Goal: Navigation & Orientation: Find specific page/section

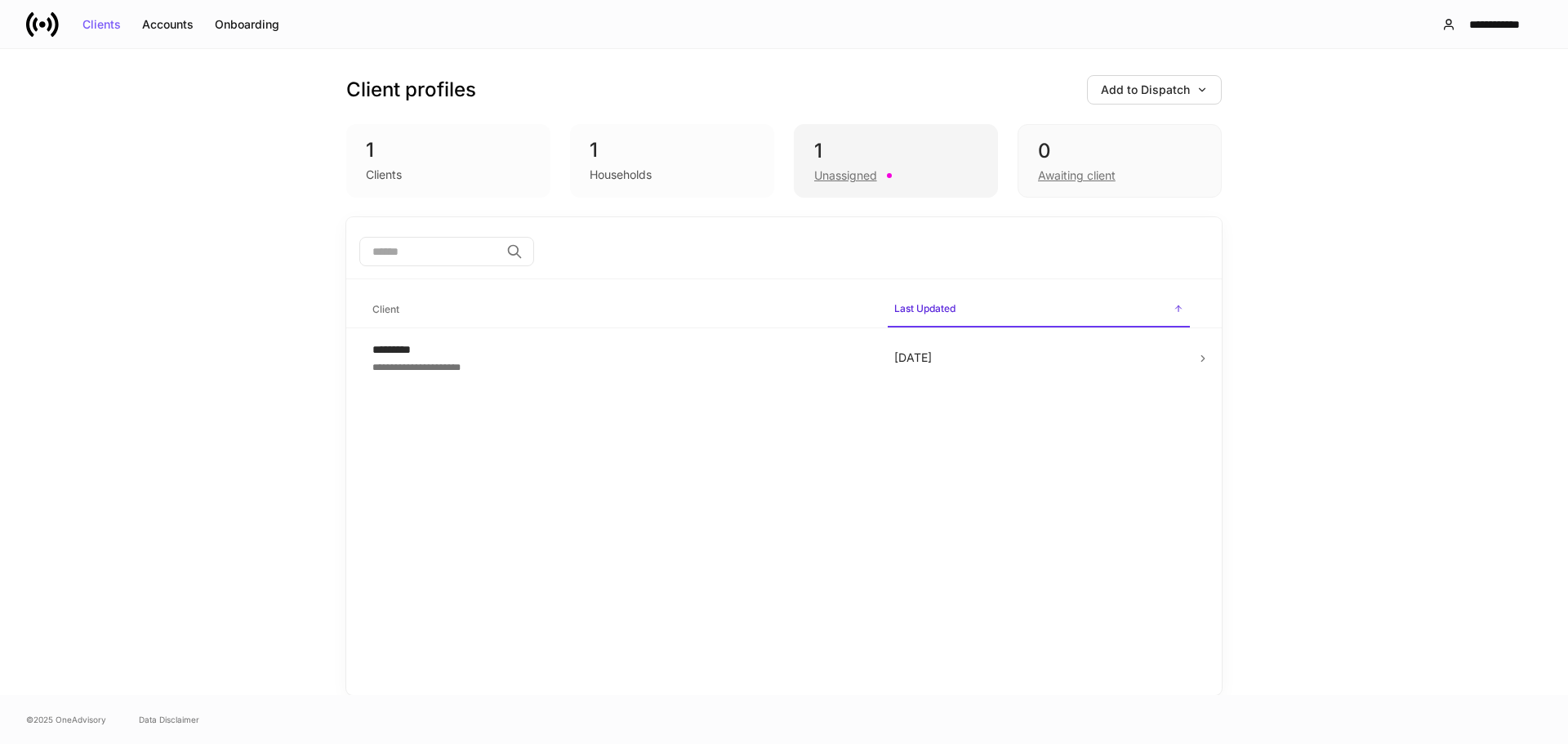
click at [818, 171] on div "Unassigned" at bounding box center [845, 175] width 63 height 16
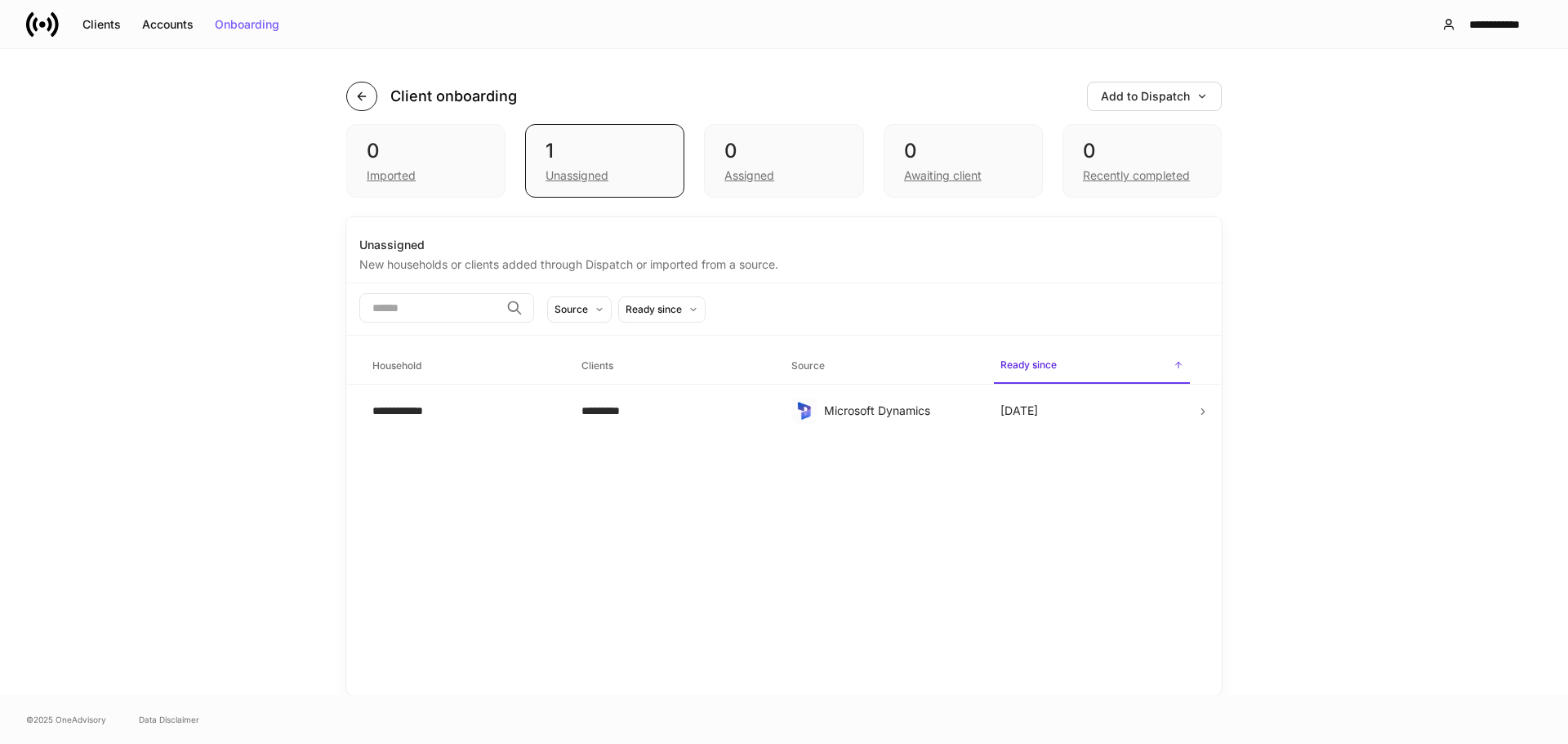
click at [358, 97] on icon "button" at bounding box center [362, 96] width 13 height 13
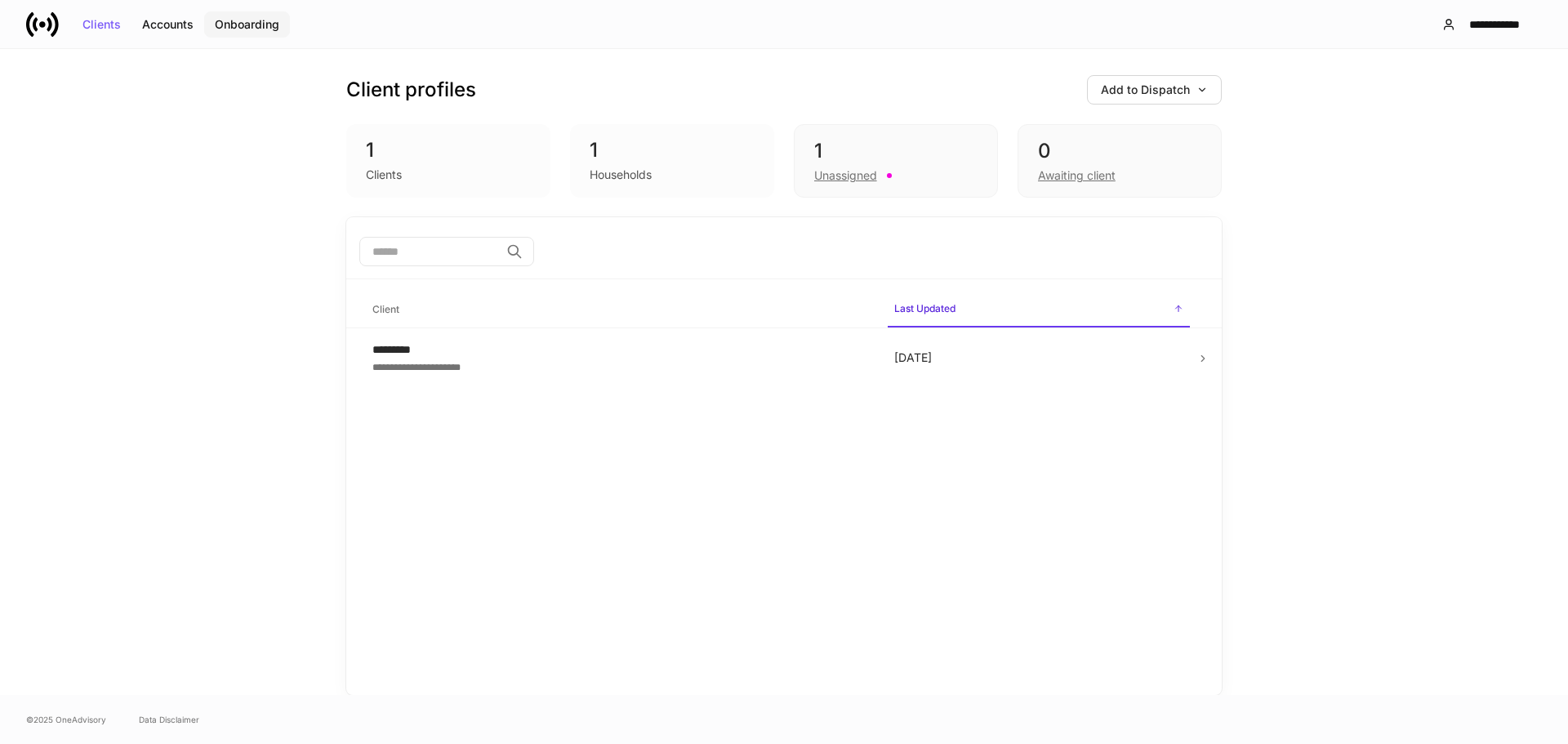
click at [253, 33] on button "Onboarding" at bounding box center [247, 24] width 86 height 26
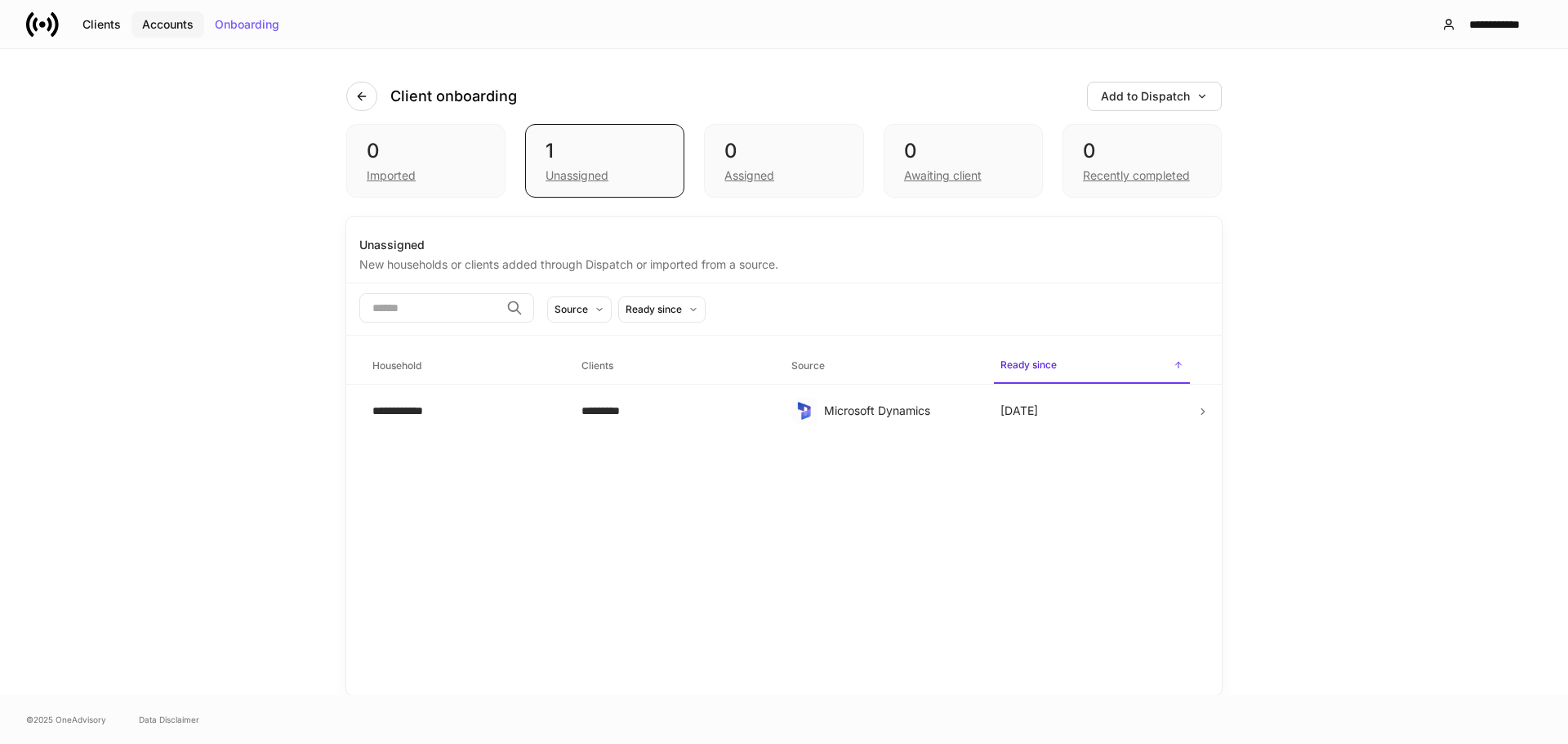
click at [184, 29] on div "Accounts" at bounding box center [167, 24] width 51 height 11
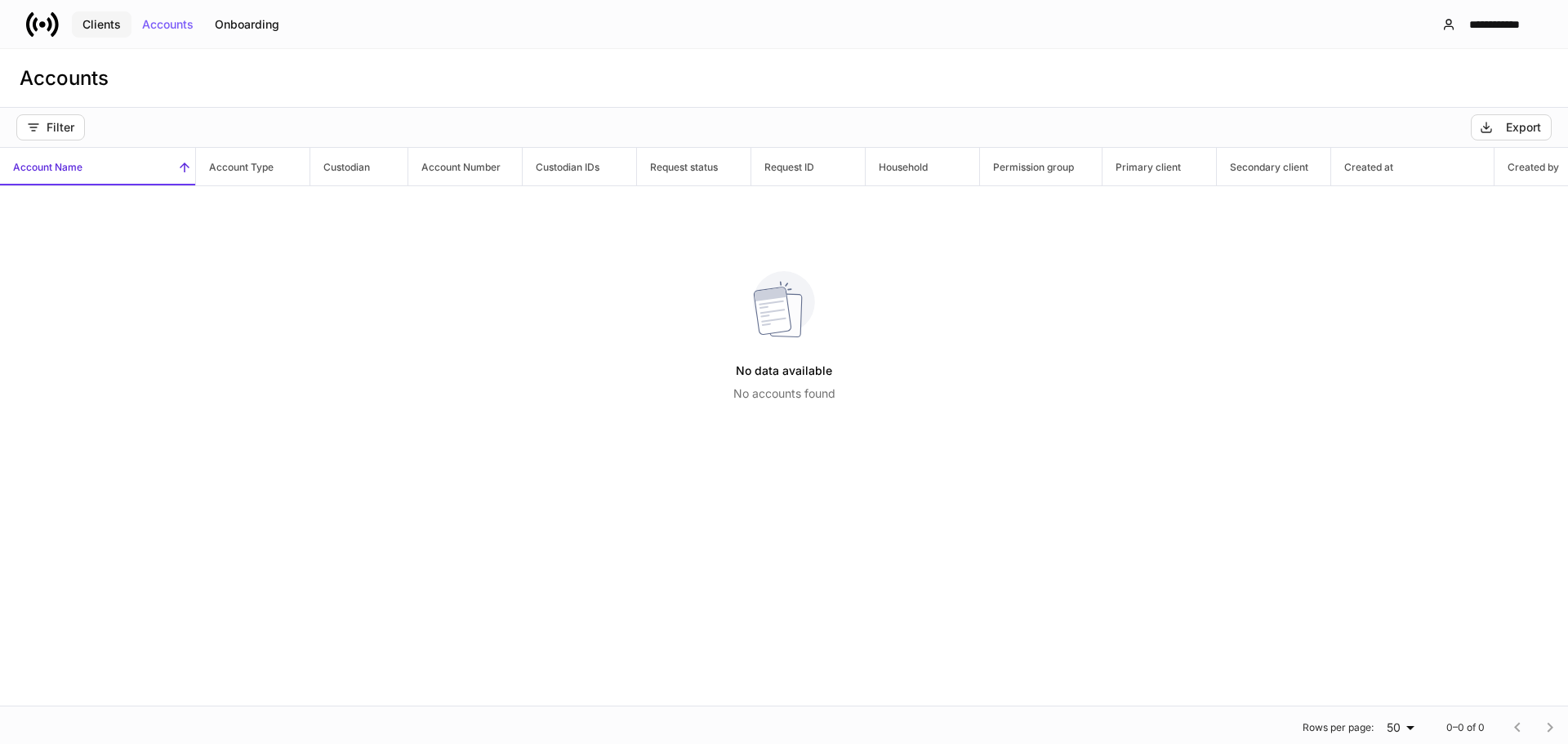
click at [109, 28] on div "Clients" at bounding box center [101, 24] width 38 height 11
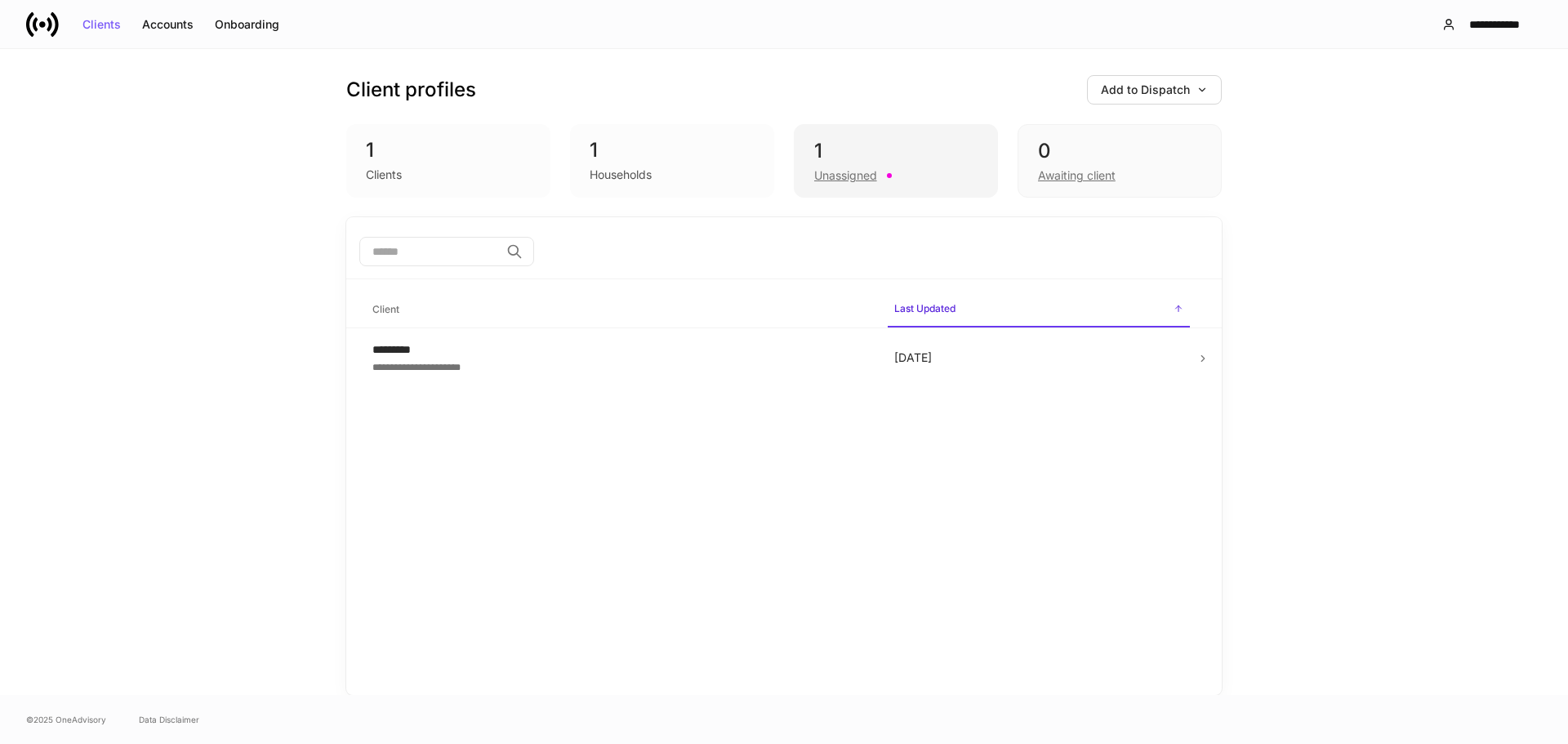
click at [858, 178] on div "Unassigned" at bounding box center [845, 175] width 63 height 16
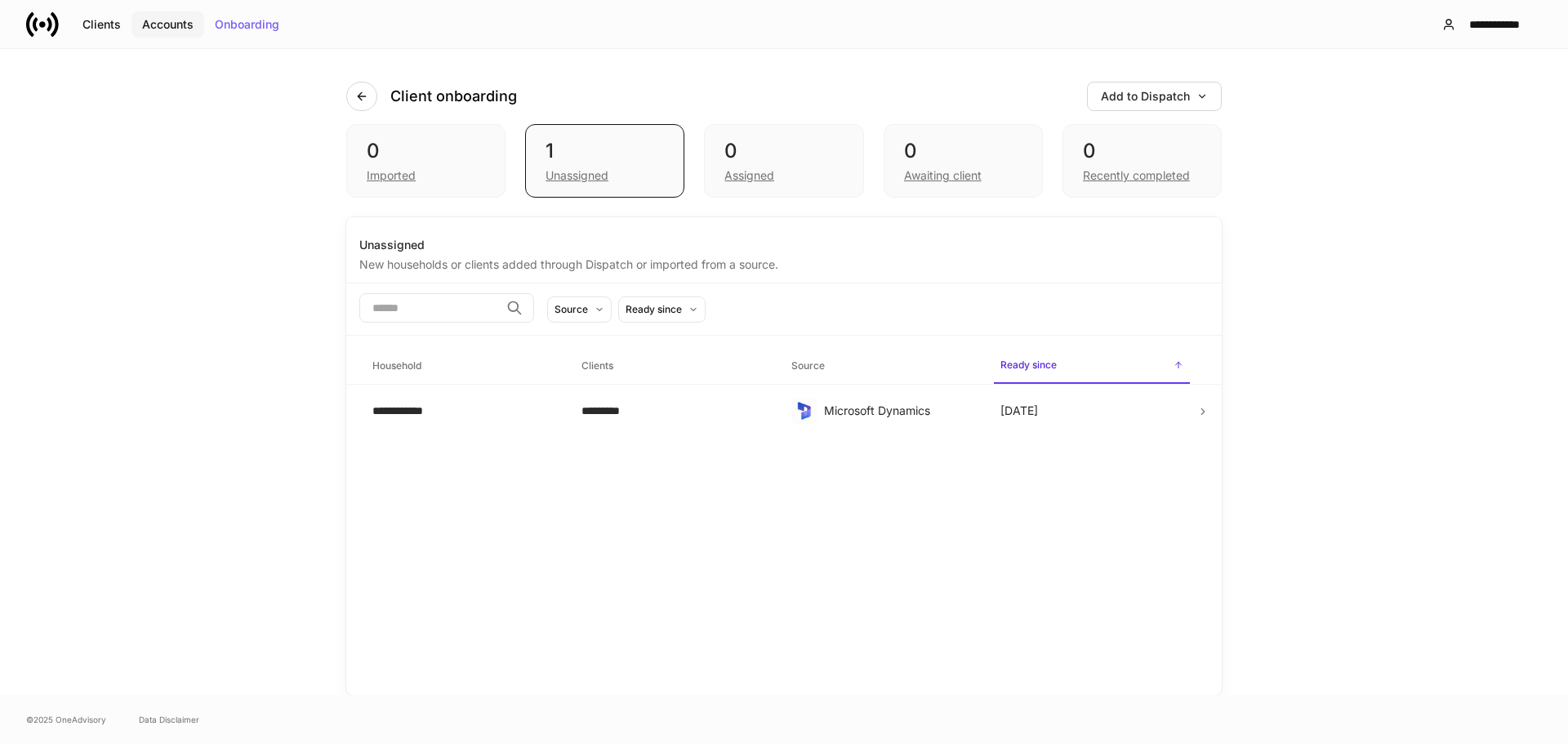
click at [175, 22] on div "Accounts" at bounding box center [167, 24] width 51 height 11
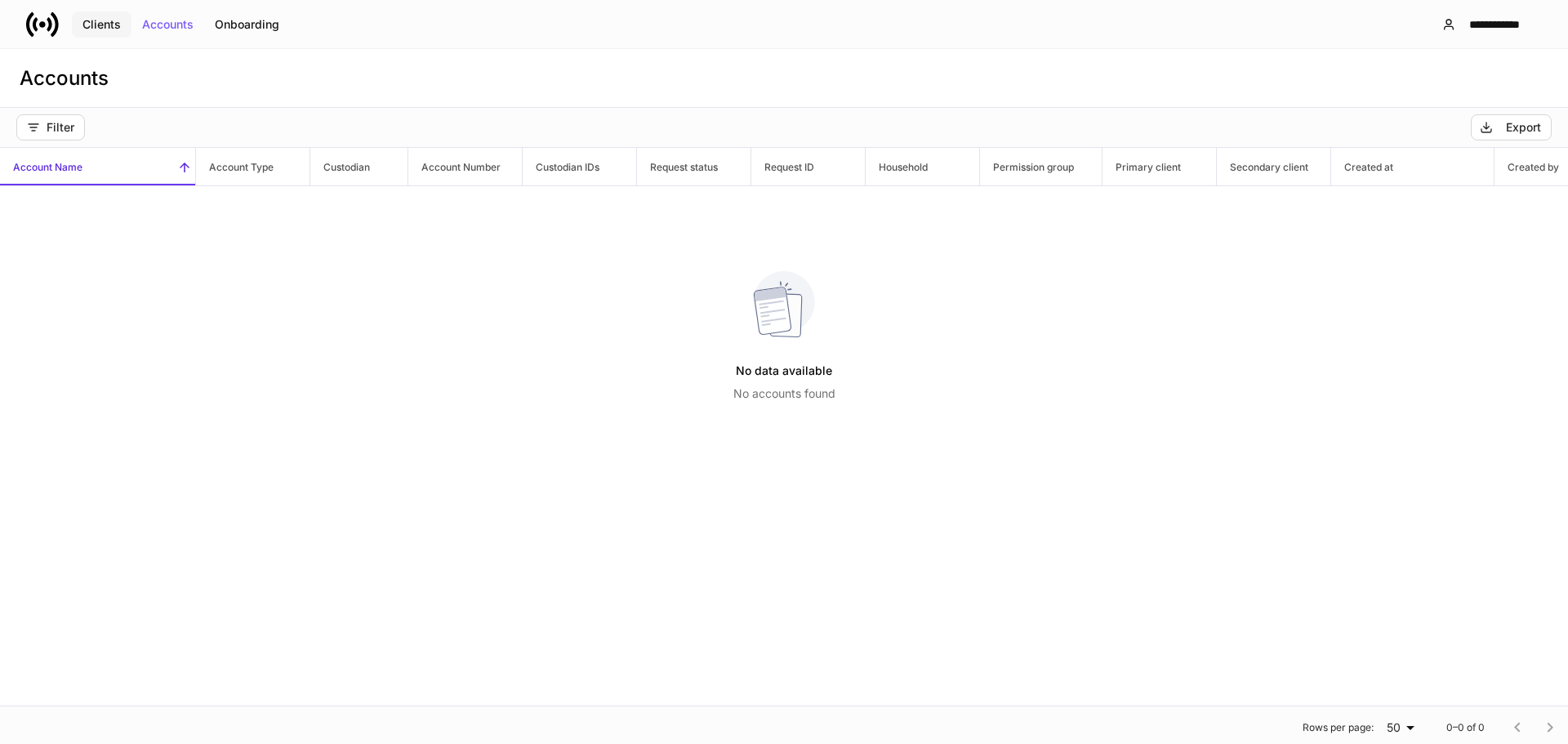
click at [109, 23] on div "Clients" at bounding box center [101, 24] width 38 height 11
